Goal: Information Seeking & Learning: Learn about a topic

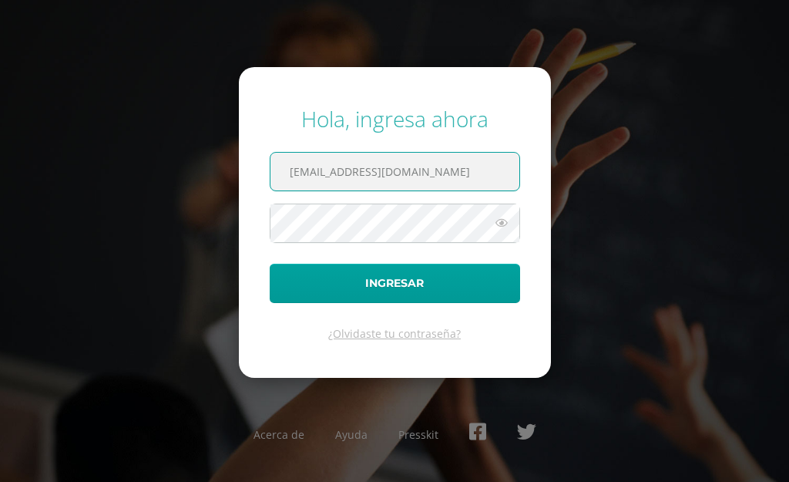
click at [442, 169] on input "[EMAIL_ADDRESS][DOMAIN_NAME]" at bounding box center [395, 172] width 249 height 38
type input "i"
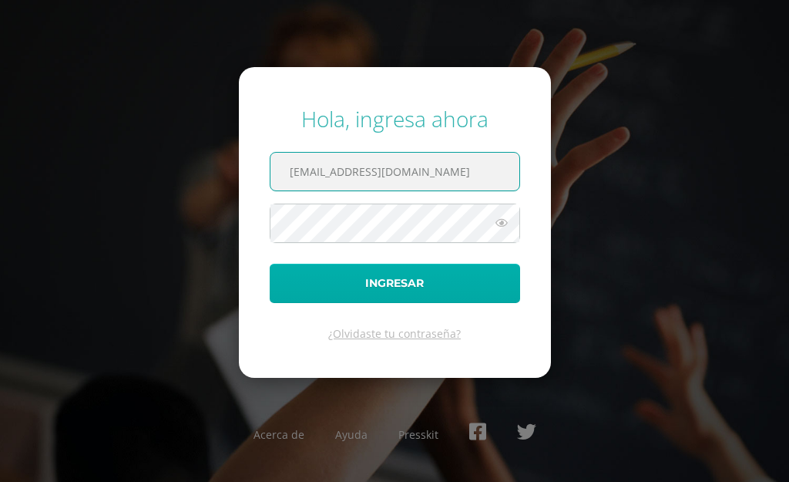
type input "[EMAIL_ADDRESS][DOMAIN_NAME]"
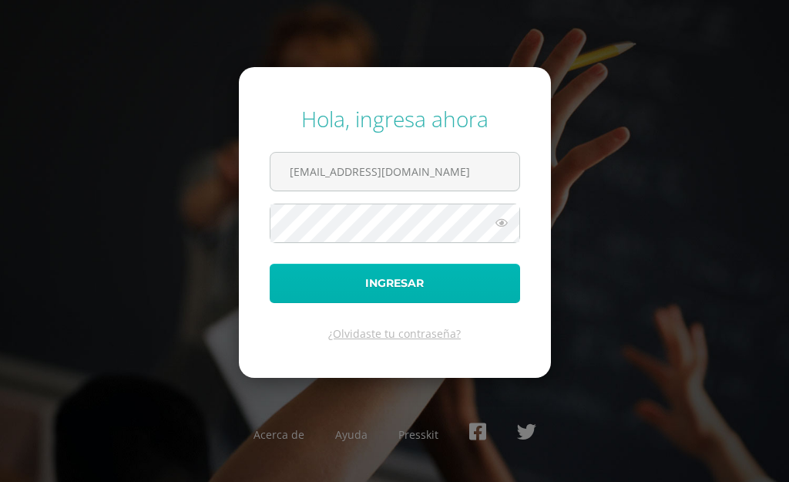
click at [317, 264] on button "Ingresar" at bounding box center [395, 283] width 250 height 39
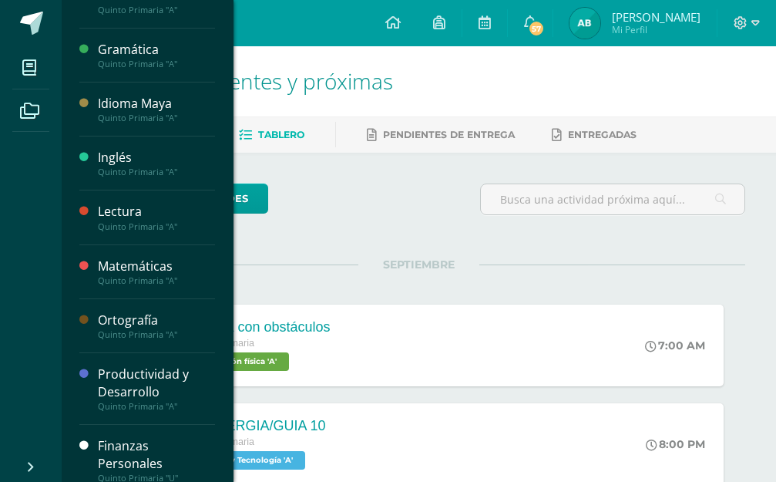
scroll to position [490, 0]
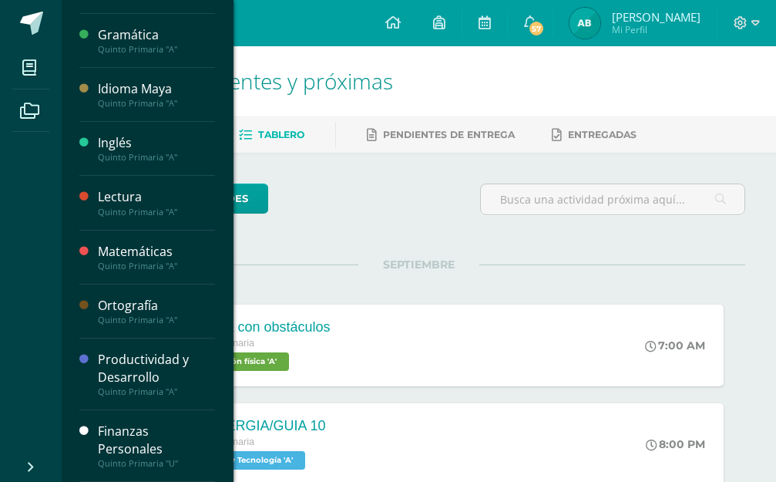
click at [138, 429] on div "Finanzas Personales" at bounding box center [156, 439] width 117 height 35
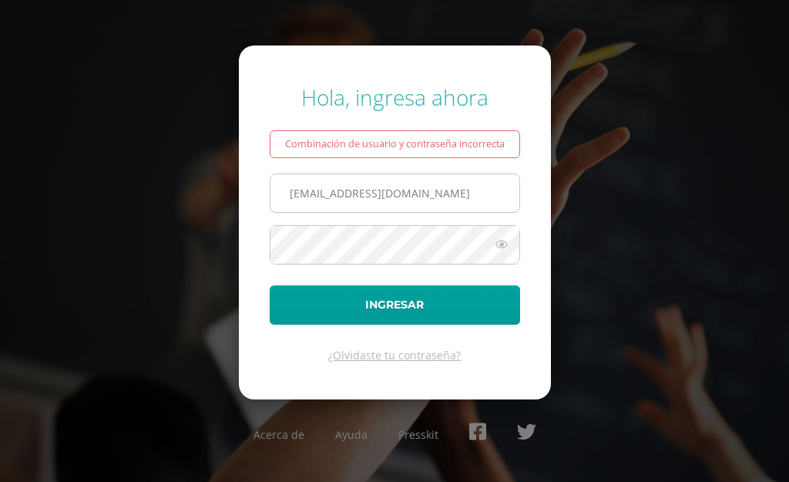
click at [429, 200] on input "[EMAIL_ADDRESS][DOMAIN_NAME]" at bounding box center [395, 193] width 249 height 38
click at [334, 193] on input "[EMAIL_ADDRESS][DOMAIN_NAME]" at bounding box center [395, 193] width 249 height 38
type input "20240420@fatima.edoo.gt"
click at [504, 240] on icon at bounding box center [502, 244] width 20 height 18
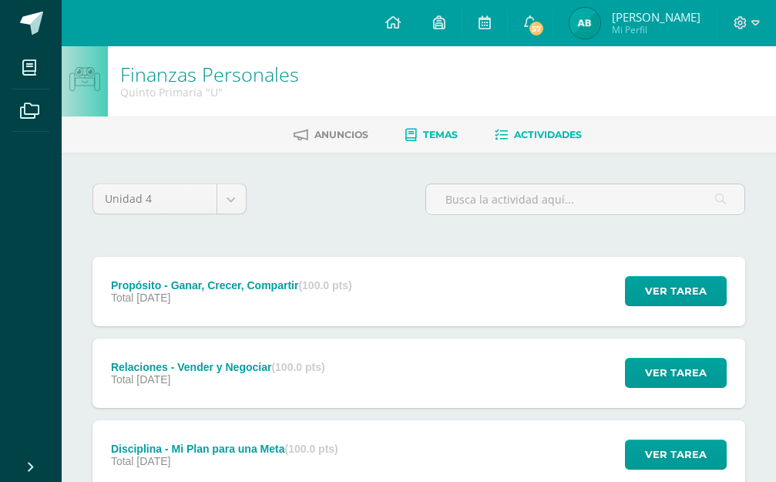
click at [415, 130] on icon at bounding box center [411, 135] width 12 height 13
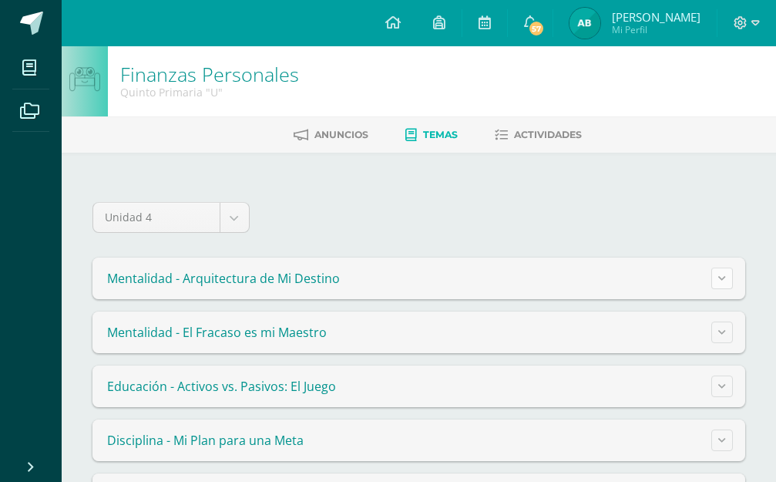
click at [722, 277] on icon at bounding box center [722, 278] width 8 height 8
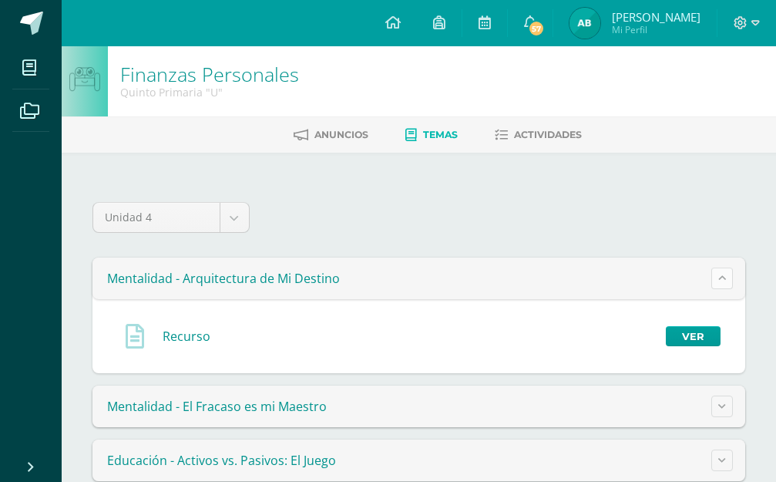
click at [715, 275] on button at bounding box center [722, 278] width 22 height 22
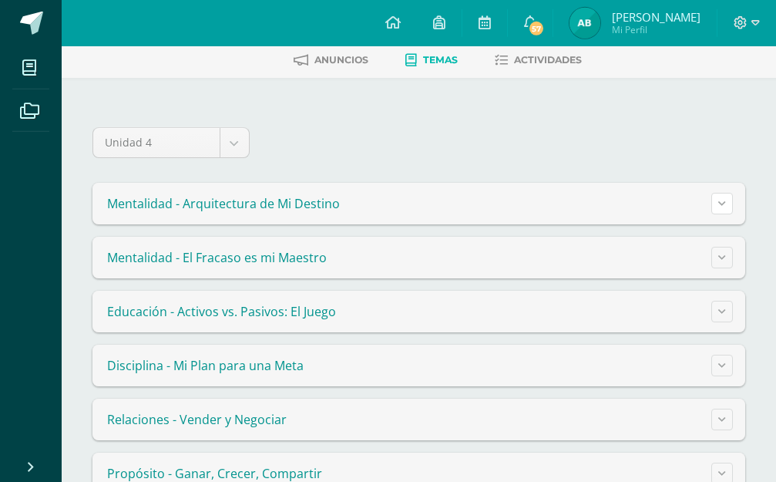
scroll to position [79, 0]
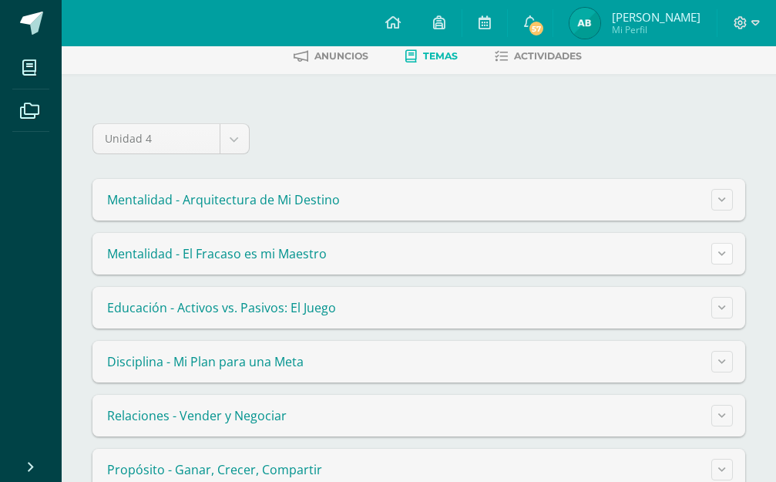
click at [725, 253] on icon at bounding box center [722, 253] width 8 height 8
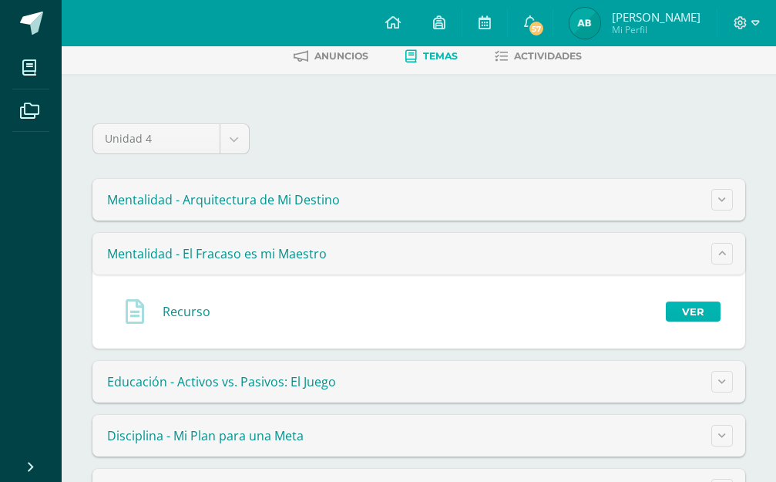
click at [690, 304] on link "Ver" at bounding box center [693, 311] width 55 height 20
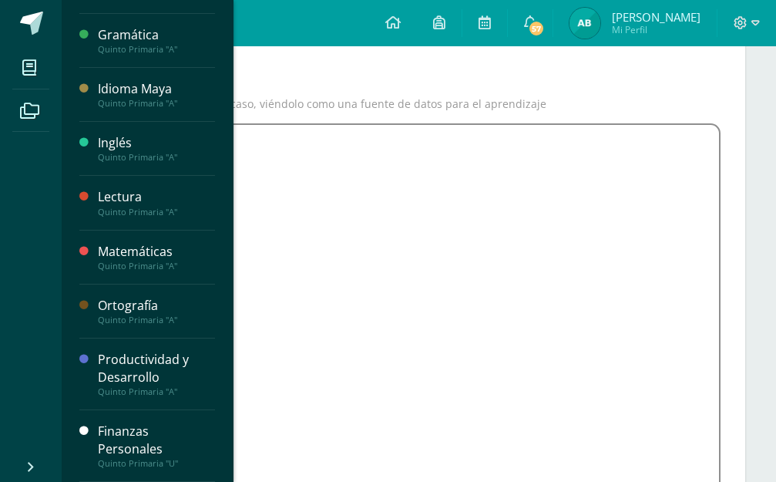
scroll to position [247, 0]
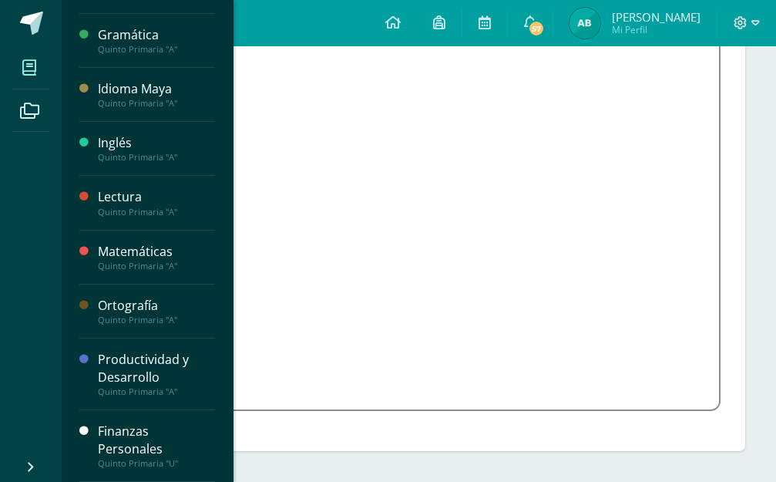
click at [24, 70] on icon at bounding box center [29, 67] width 14 height 15
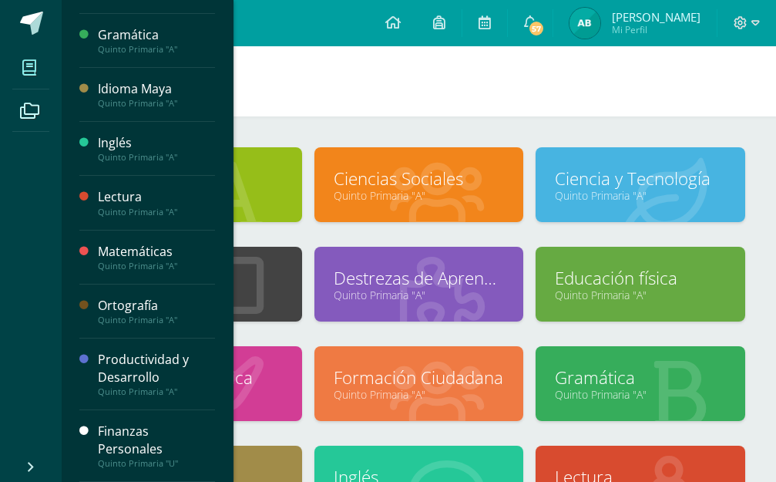
scroll to position [245, 0]
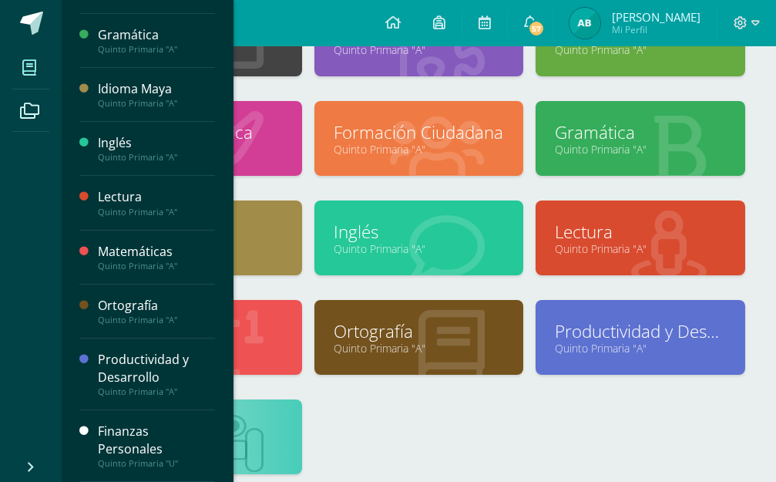
click at [136, 438] on div "Finanzas Personales" at bounding box center [156, 439] width 117 height 35
click at [135, 435] on div "Finanzas Personales" at bounding box center [156, 439] width 117 height 35
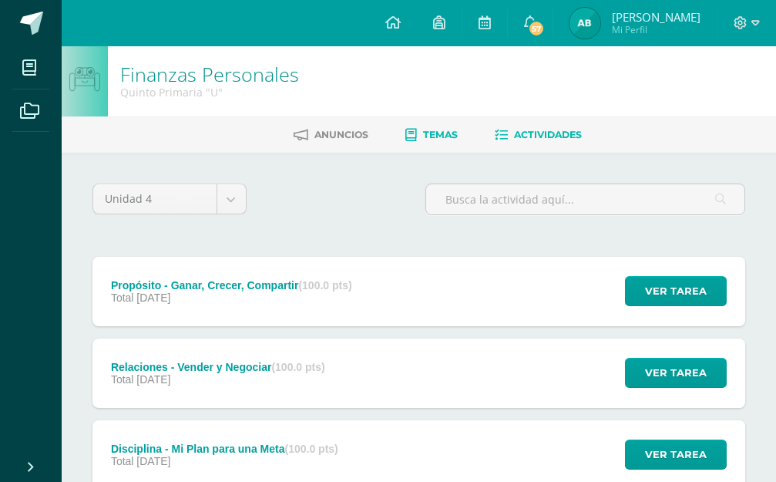
click at [414, 129] on icon at bounding box center [411, 135] width 12 height 13
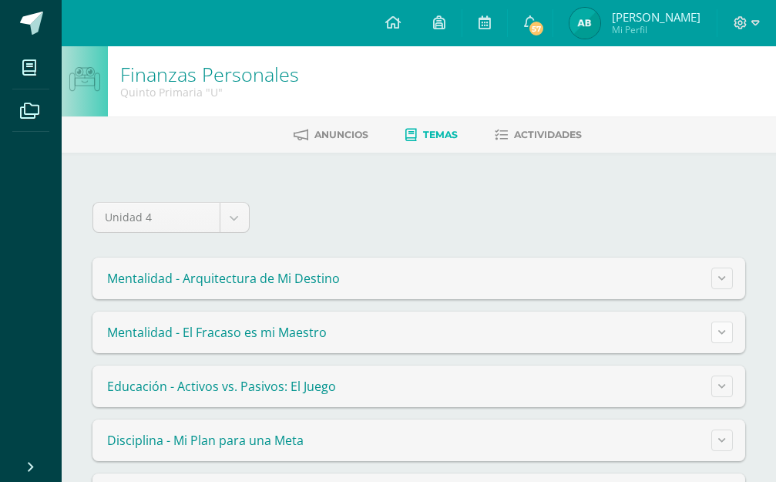
click at [724, 332] on icon at bounding box center [722, 332] width 8 height 8
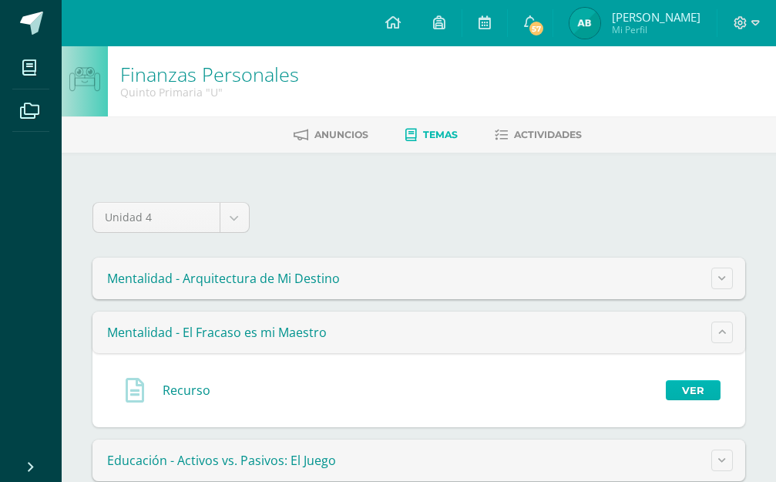
click at [682, 388] on link "Ver" at bounding box center [693, 390] width 55 height 20
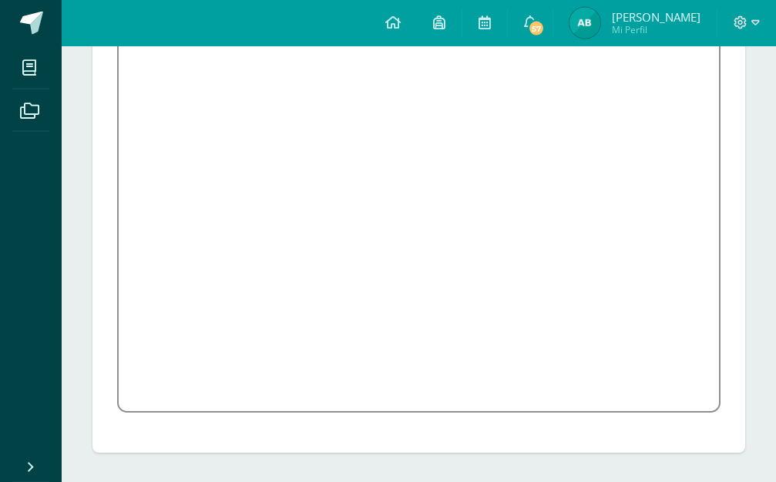
scroll to position [247, 0]
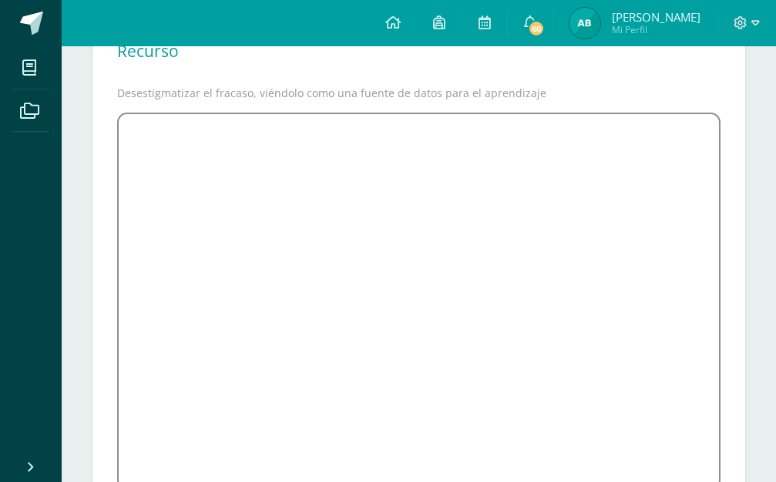
scroll to position [247, 0]
